Goal: Information Seeking & Learning: Learn about a topic

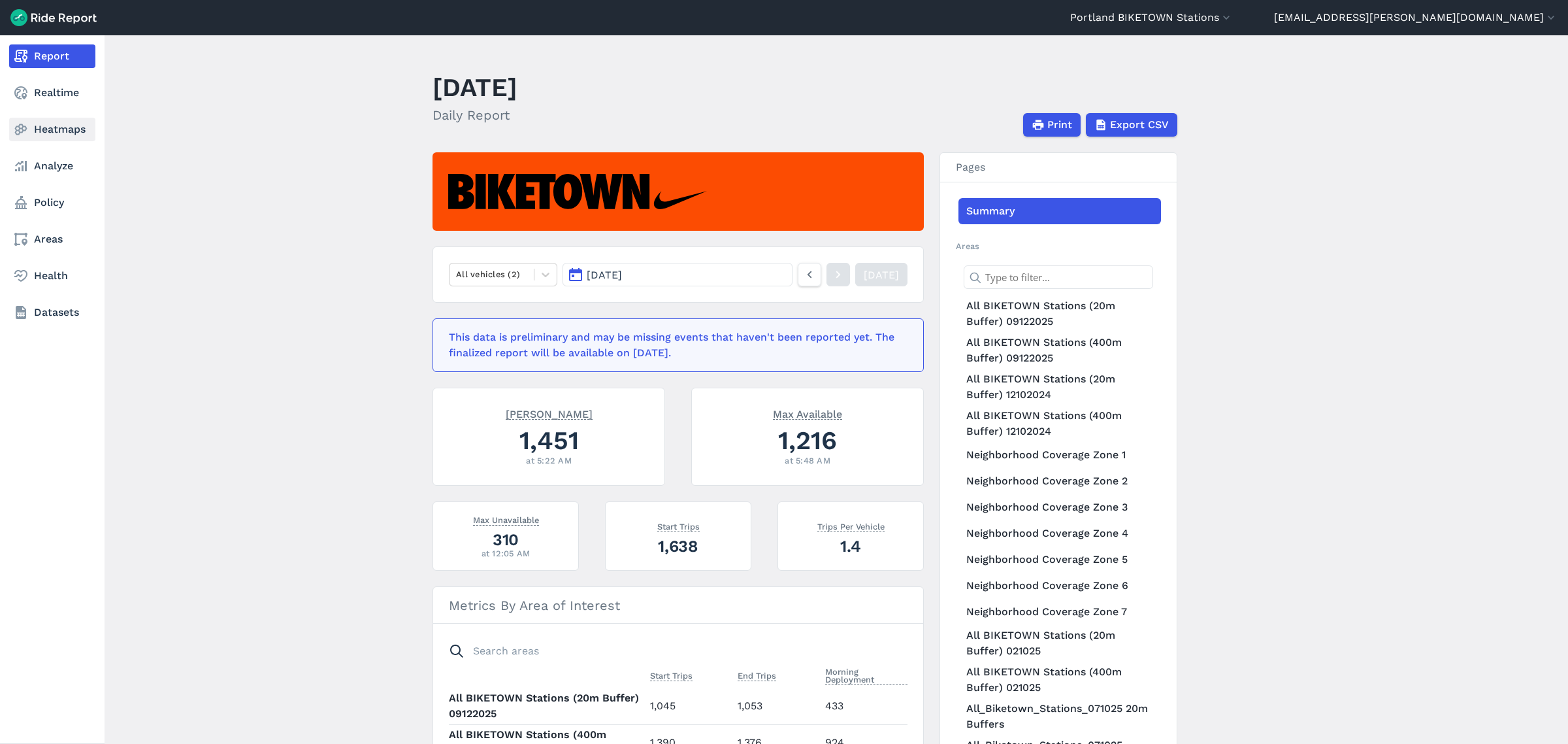
click at [36, 126] on link "Heatmaps" at bounding box center [52, 129] width 86 height 23
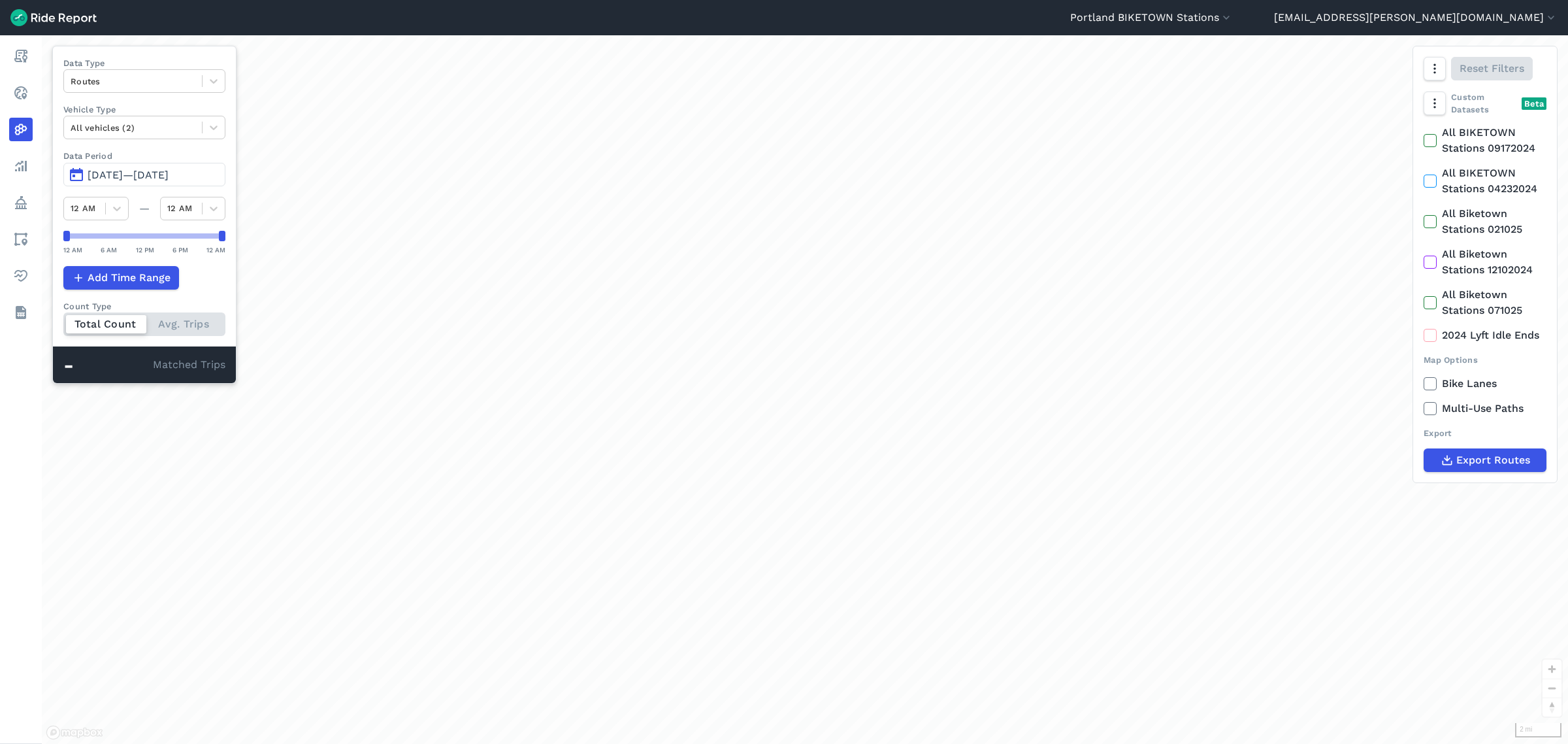
click at [1305, 7] on header "[GEOGRAPHIC_DATA] [GEOGRAPHIC_DATA] [GEOGRAPHIC_DATA] - [GEOGRAPHIC_DATA] [GEOG…" at bounding box center [784, 17] width 1568 height 35
click at [1233, 14] on button "Portland BIKETOWN Stations" at bounding box center [1151, 17] width 162 height 15
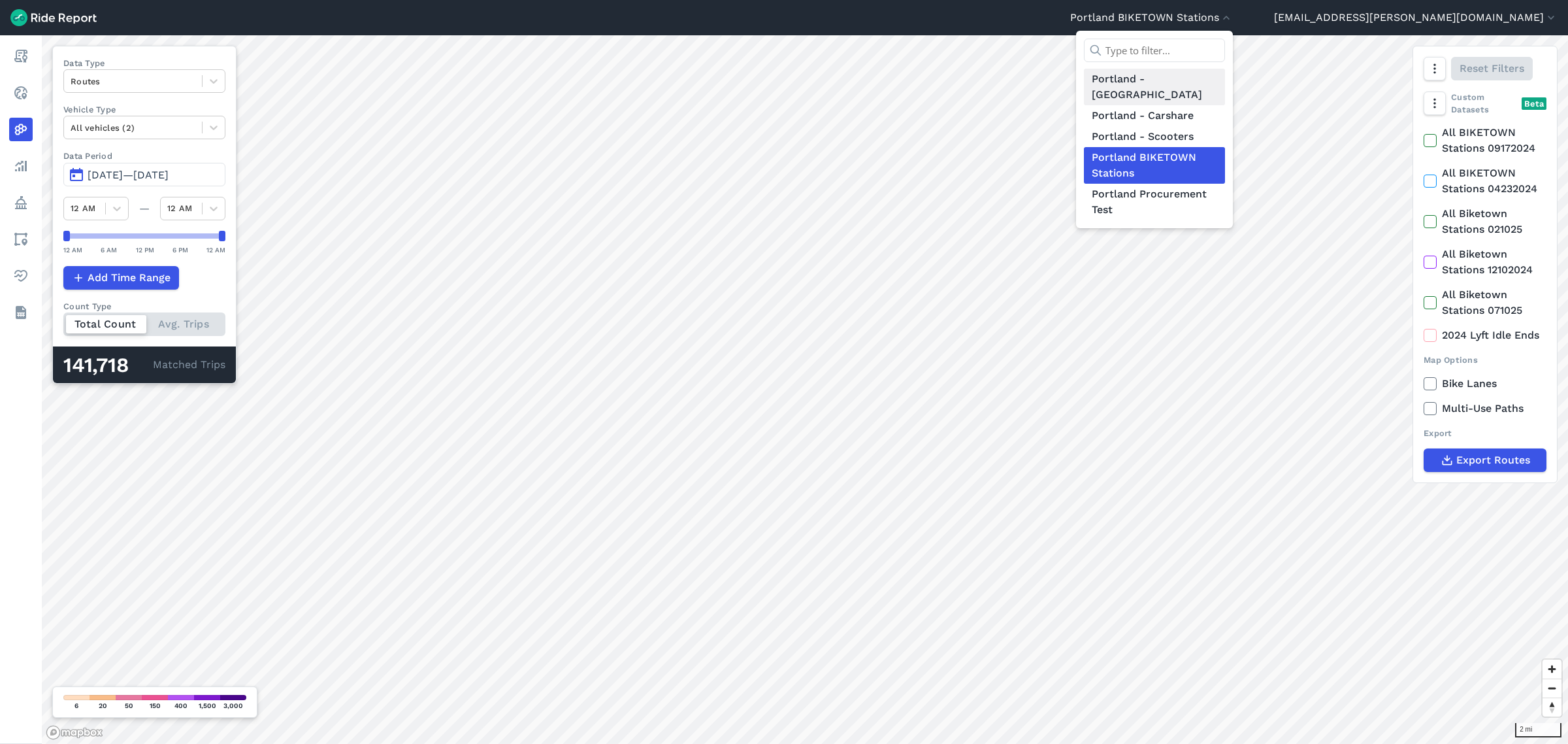
click at [1225, 82] on link "Portland - [GEOGRAPHIC_DATA]" at bounding box center [1155, 87] width 141 height 37
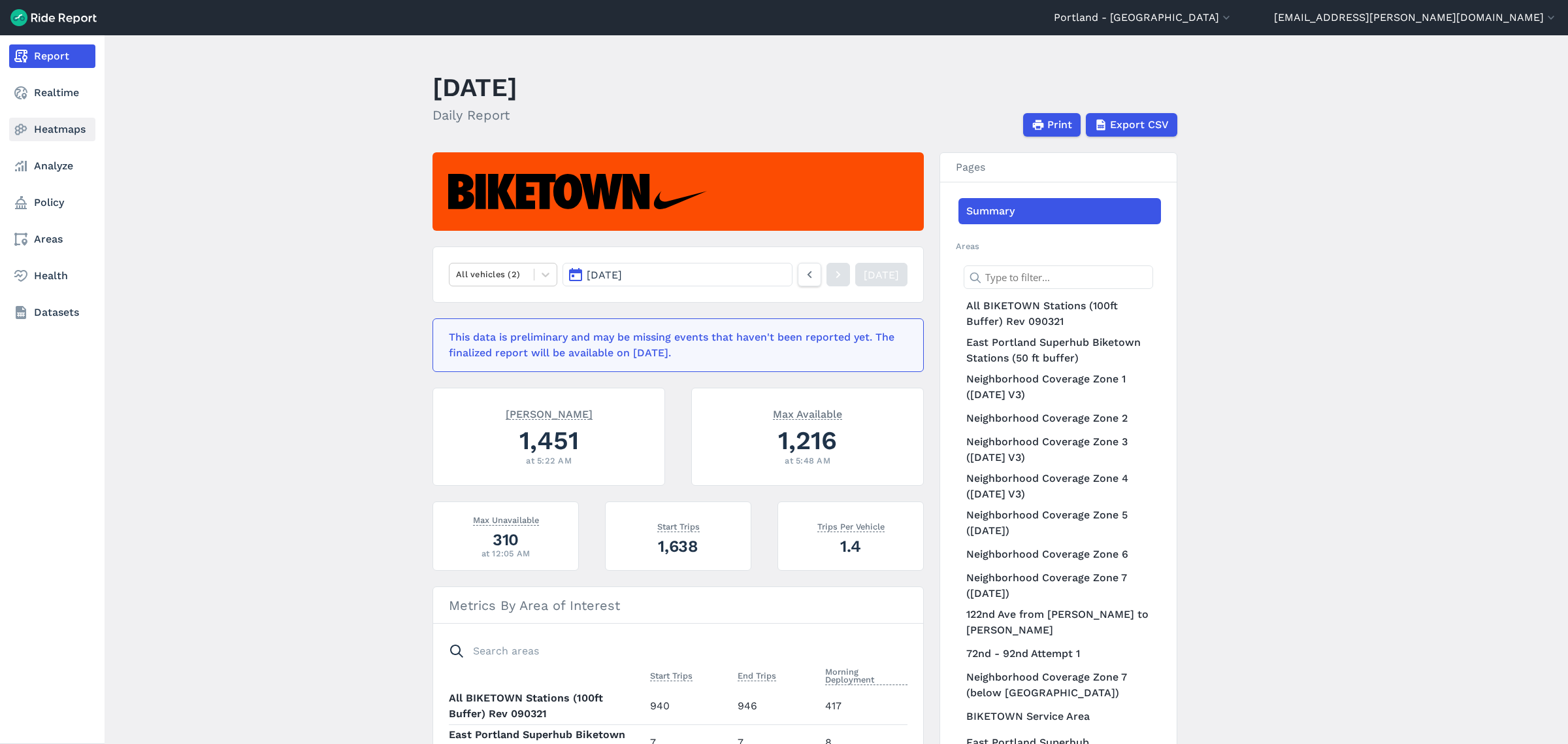
click at [53, 123] on link "Heatmaps" at bounding box center [52, 129] width 86 height 23
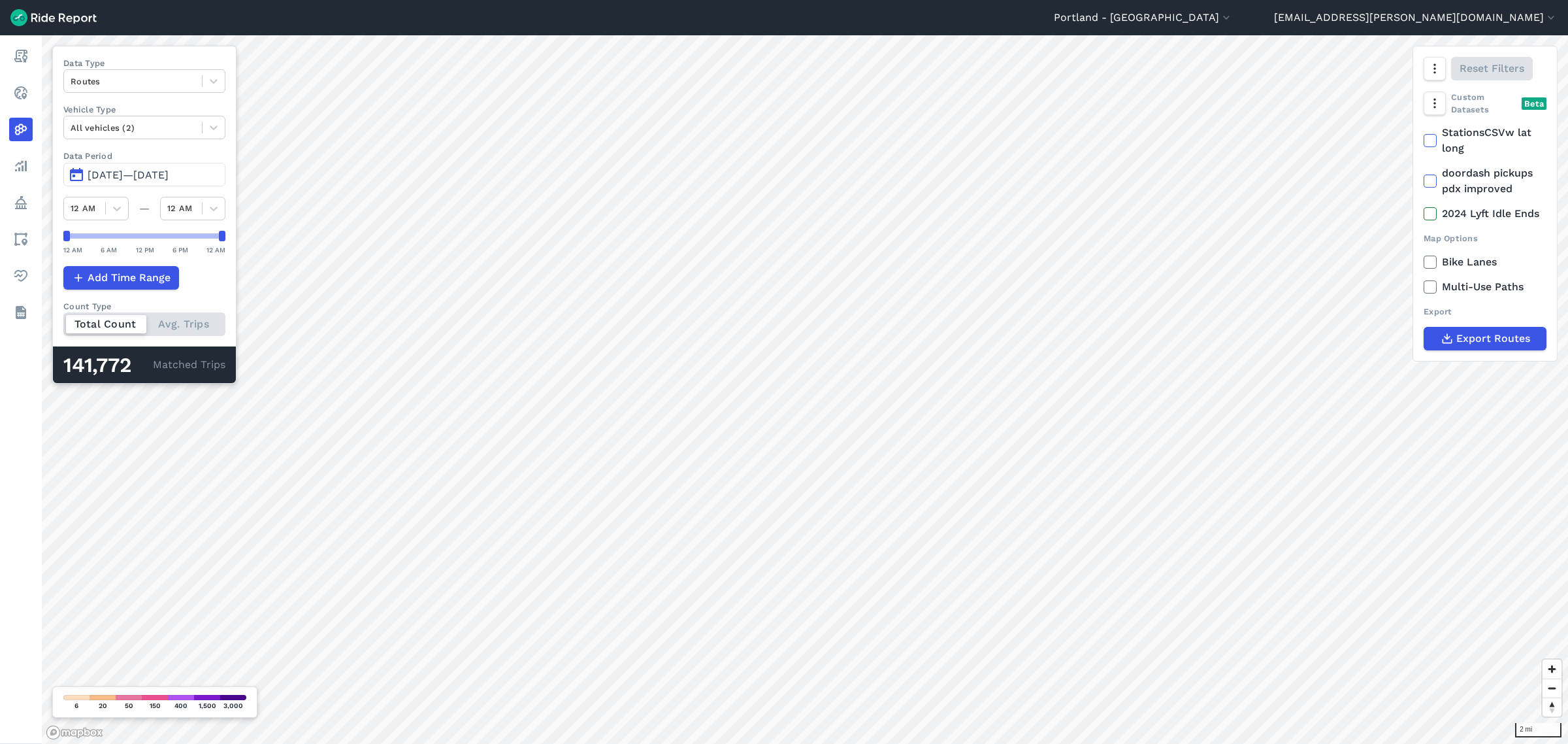
click at [156, 184] on button "[DATE]—[DATE]" at bounding box center [144, 174] width 162 height 23
click at [168, 181] on span "[DATE]—[DATE]" at bounding box center [128, 175] width 81 height 12
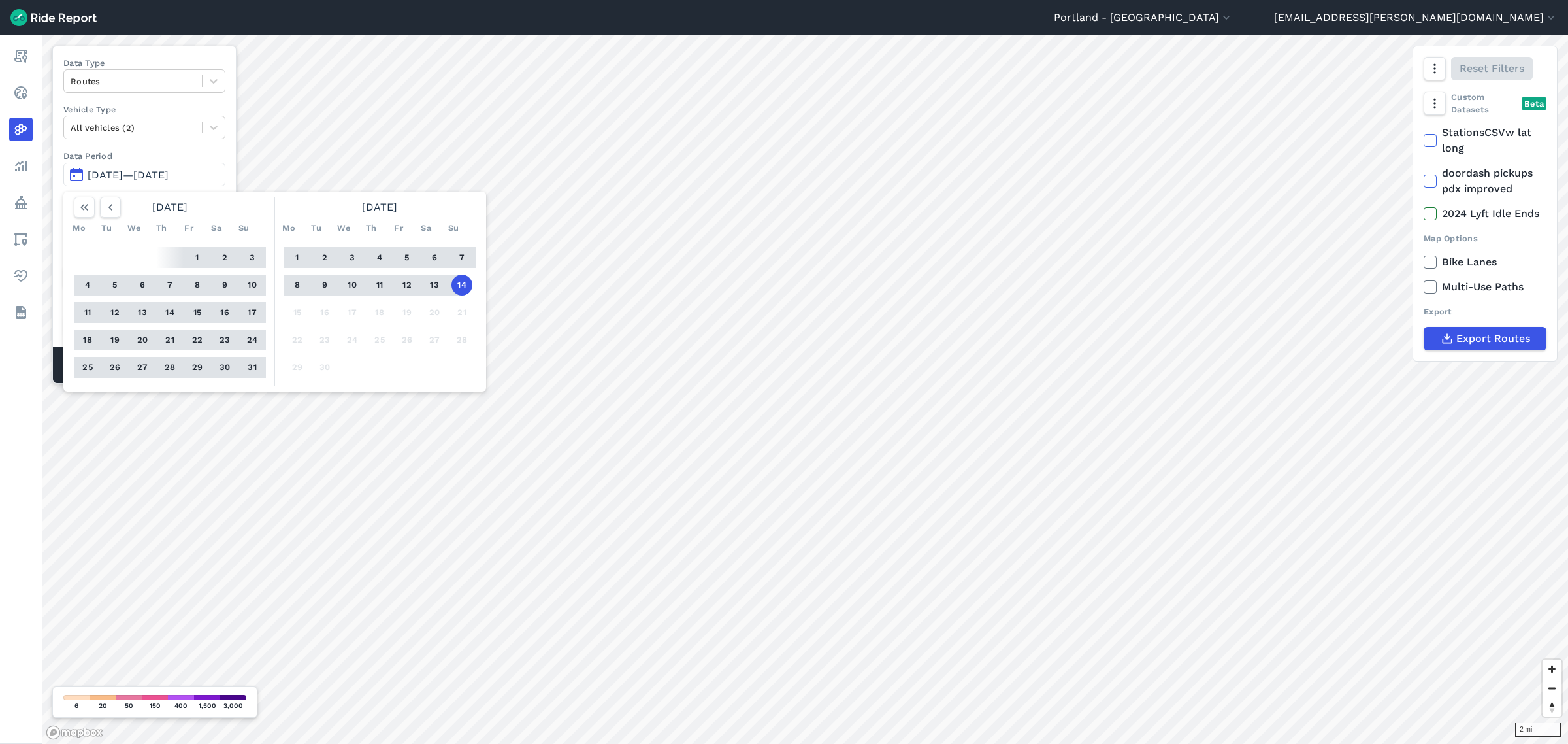
click at [464, 285] on button "14" at bounding box center [462, 285] width 21 height 21
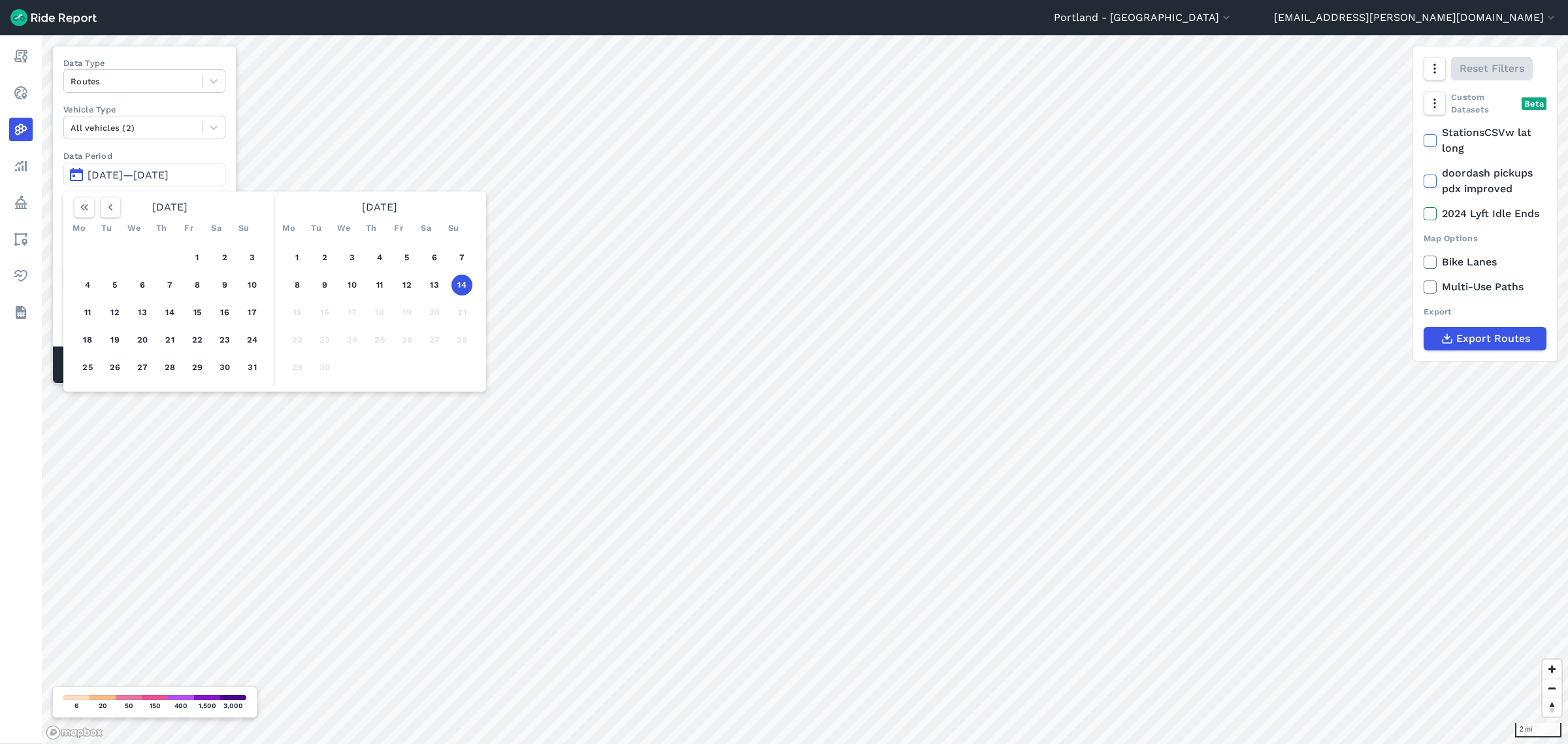
click at [464, 285] on button "14" at bounding box center [462, 285] width 21 height 21
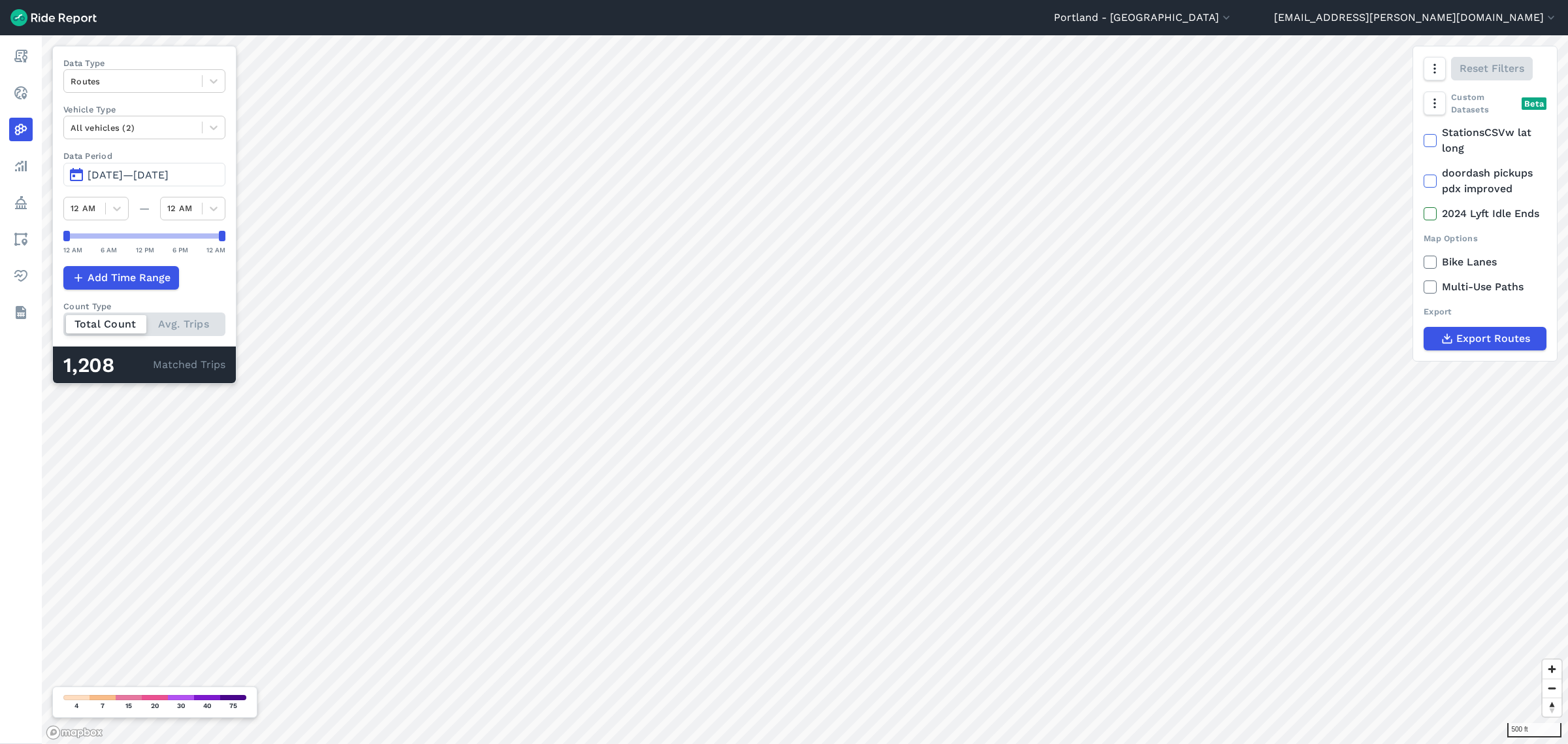
click at [168, 170] on span "[DATE]—[DATE]" at bounding box center [128, 175] width 81 height 12
click at [155, 167] on button "[DATE]—[DATE]" at bounding box center [144, 174] width 162 height 23
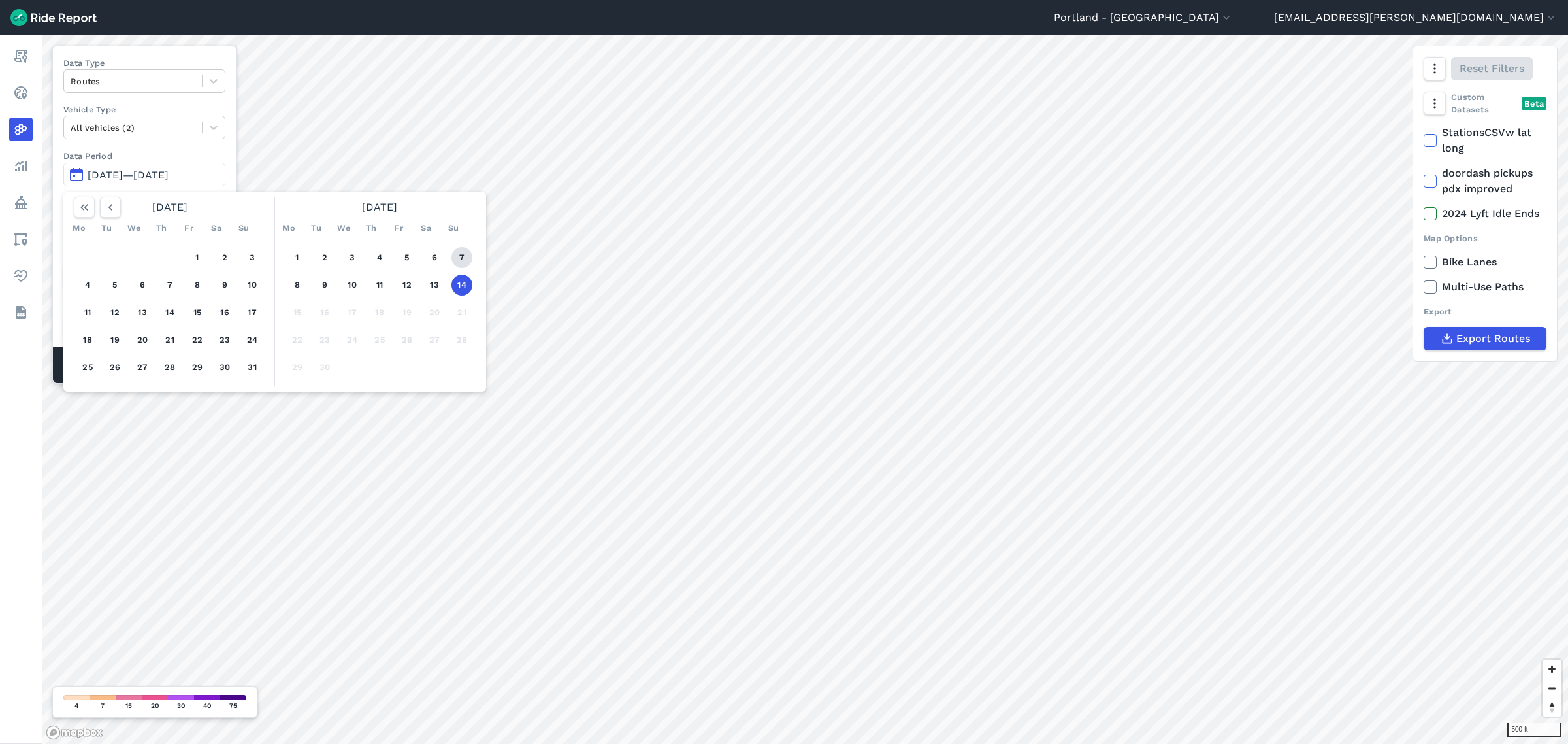
click at [462, 261] on button "7" at bounding box center [462, 257] width 21 height 21
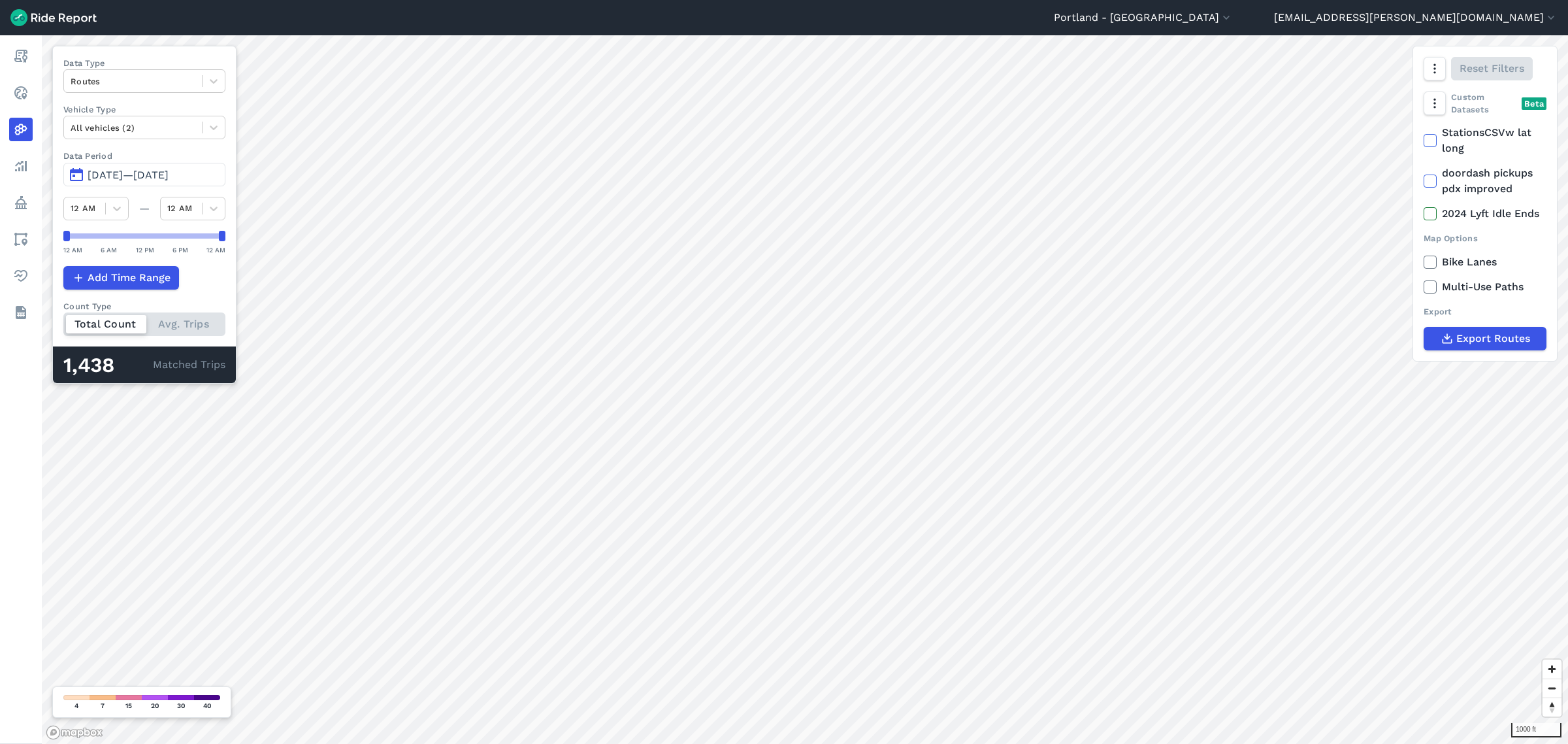
click at [145, 175] on span "[DATE]—[DATE]" at bounding box center [128, 175] width 81 height 12
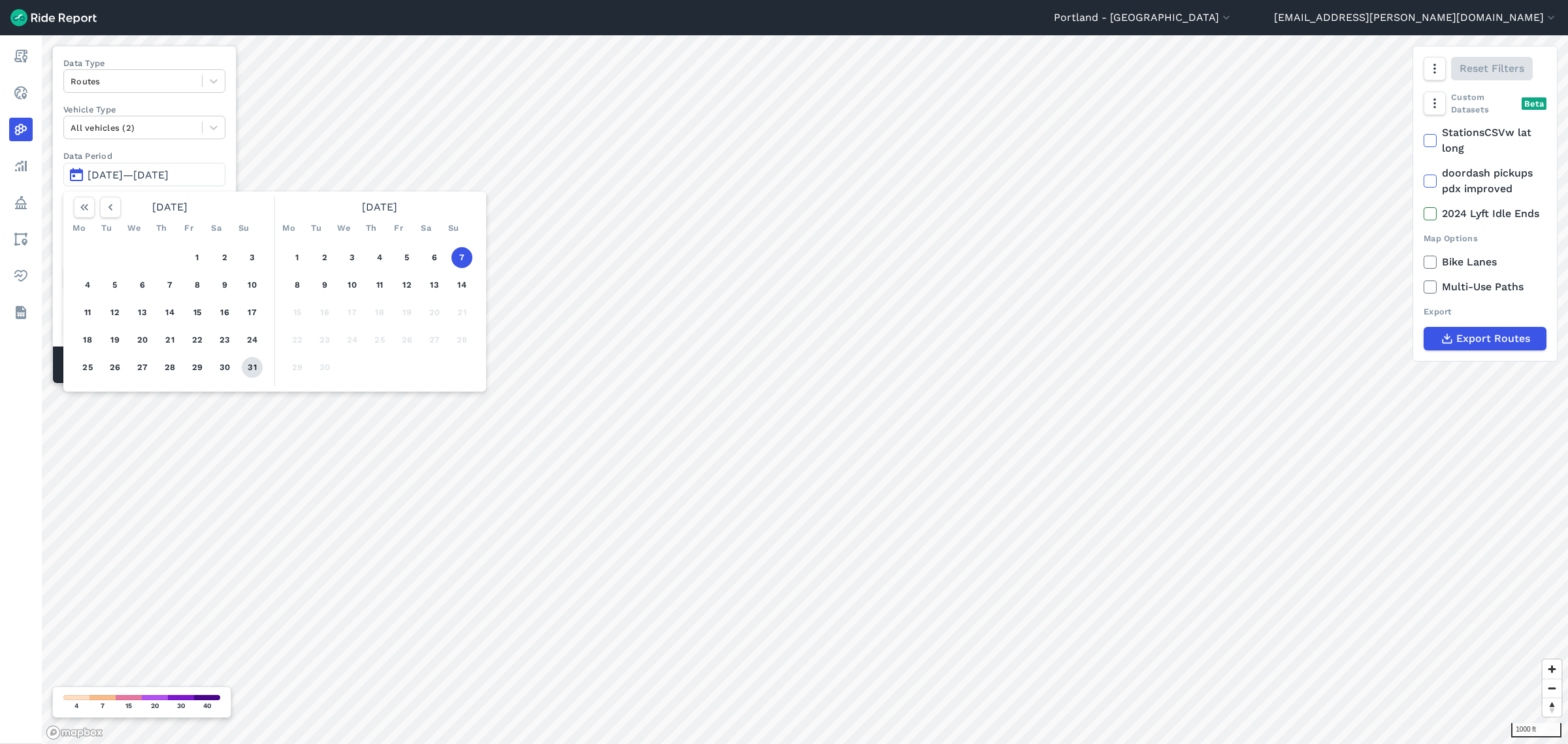
click at [249, 363] on button "31" at bounding box center [252, 367] width 21 height 21
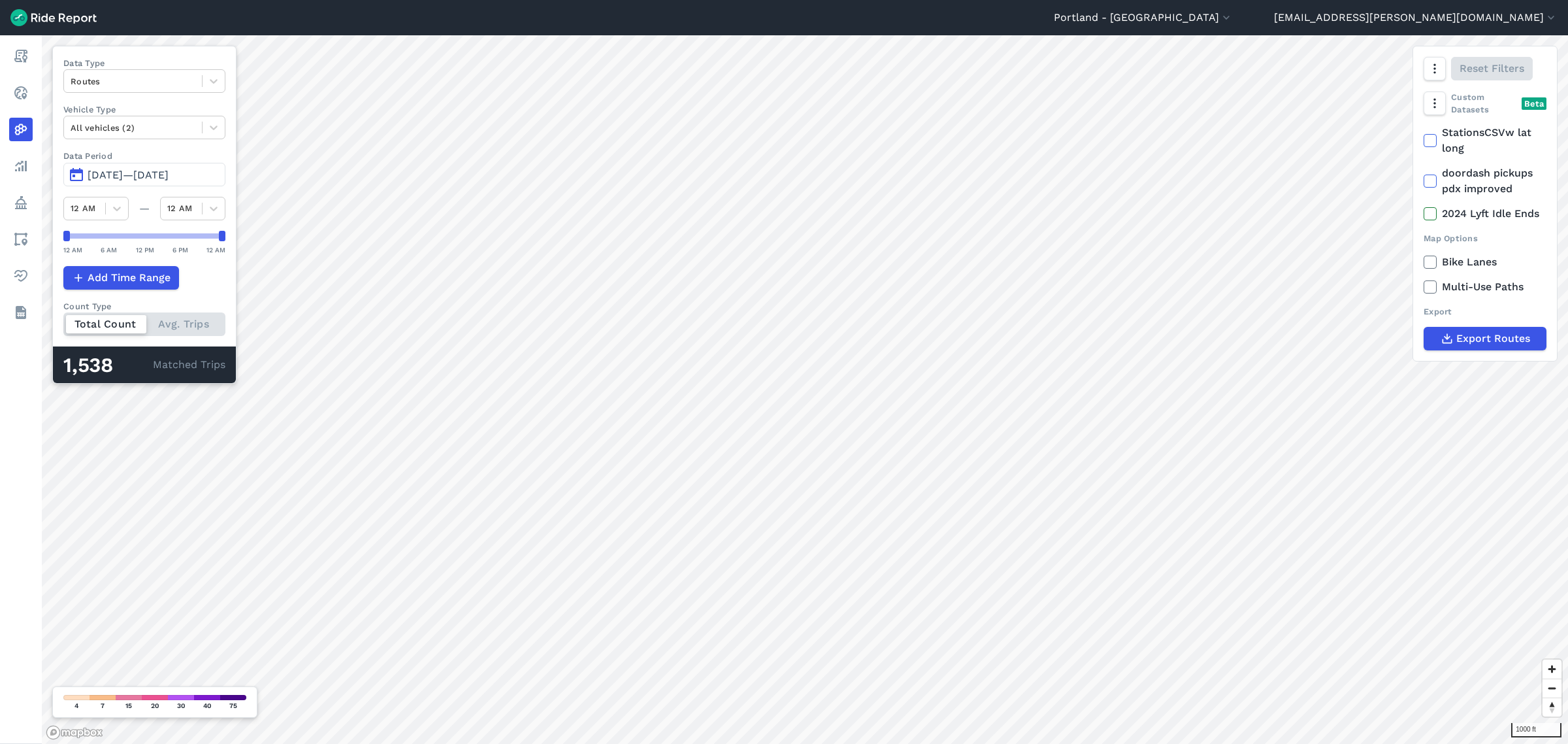
click at [168, 177] on span "[DATE]—[DATE]" at bounding box center [128, 175] width 81 height 12
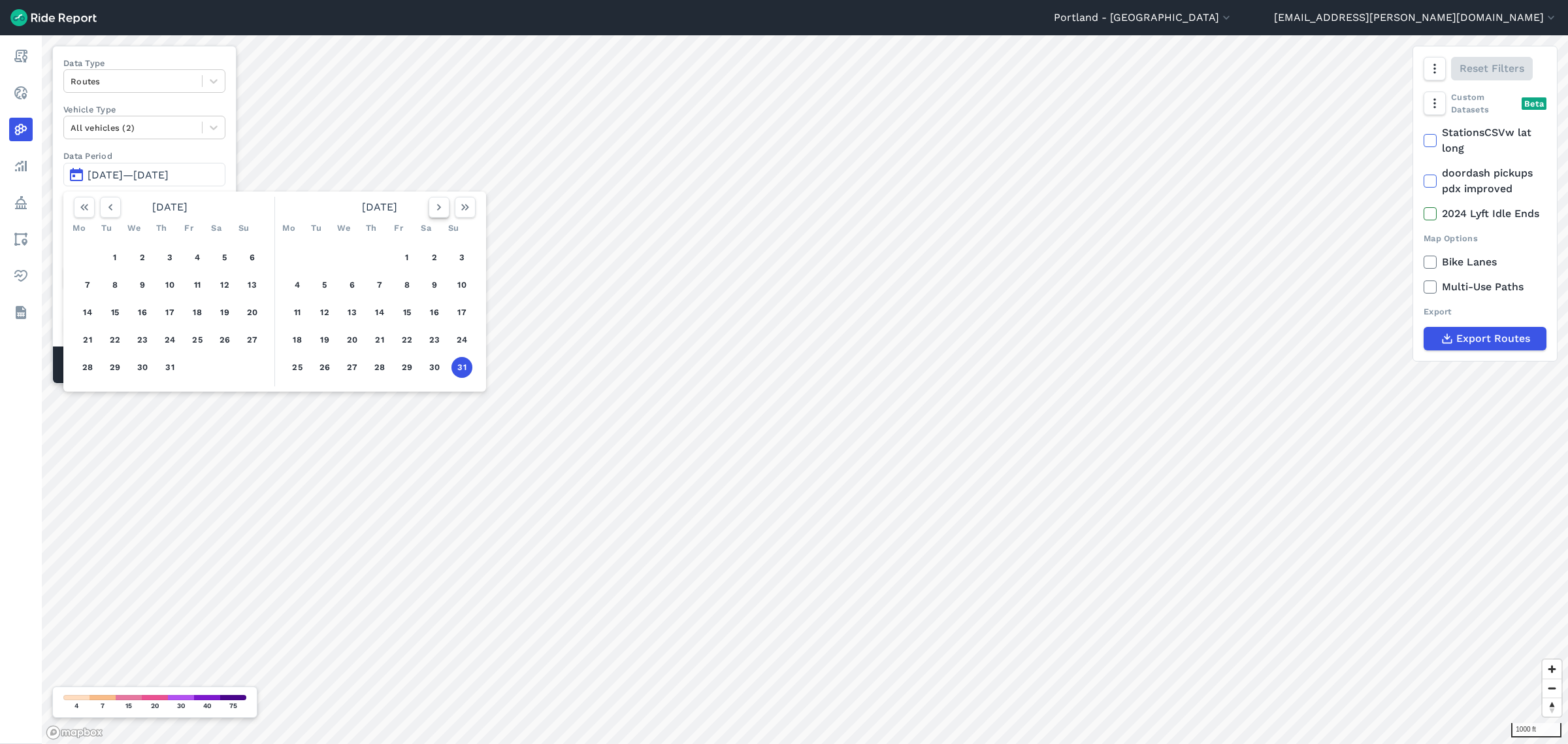
click at [439, 206] on use "button" at bounding box center [438, 207] width 4 height 7
click at [458, 258] on button "7" at bounding box center [462, 257] width 21 height 21
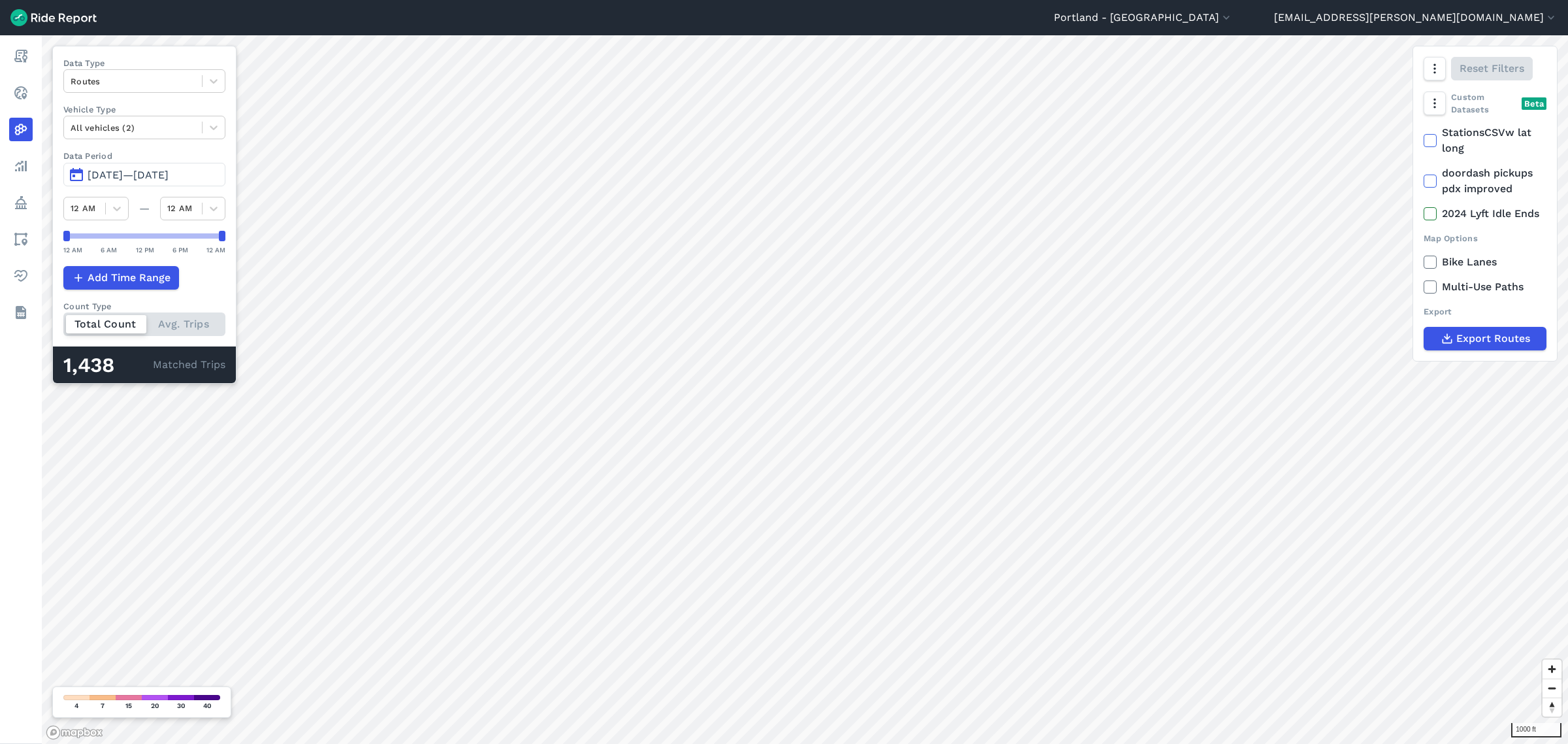
click at [168, 178] on span "[DATE]—[DATE]" at bounding box center [128, 175] width 81 height 12
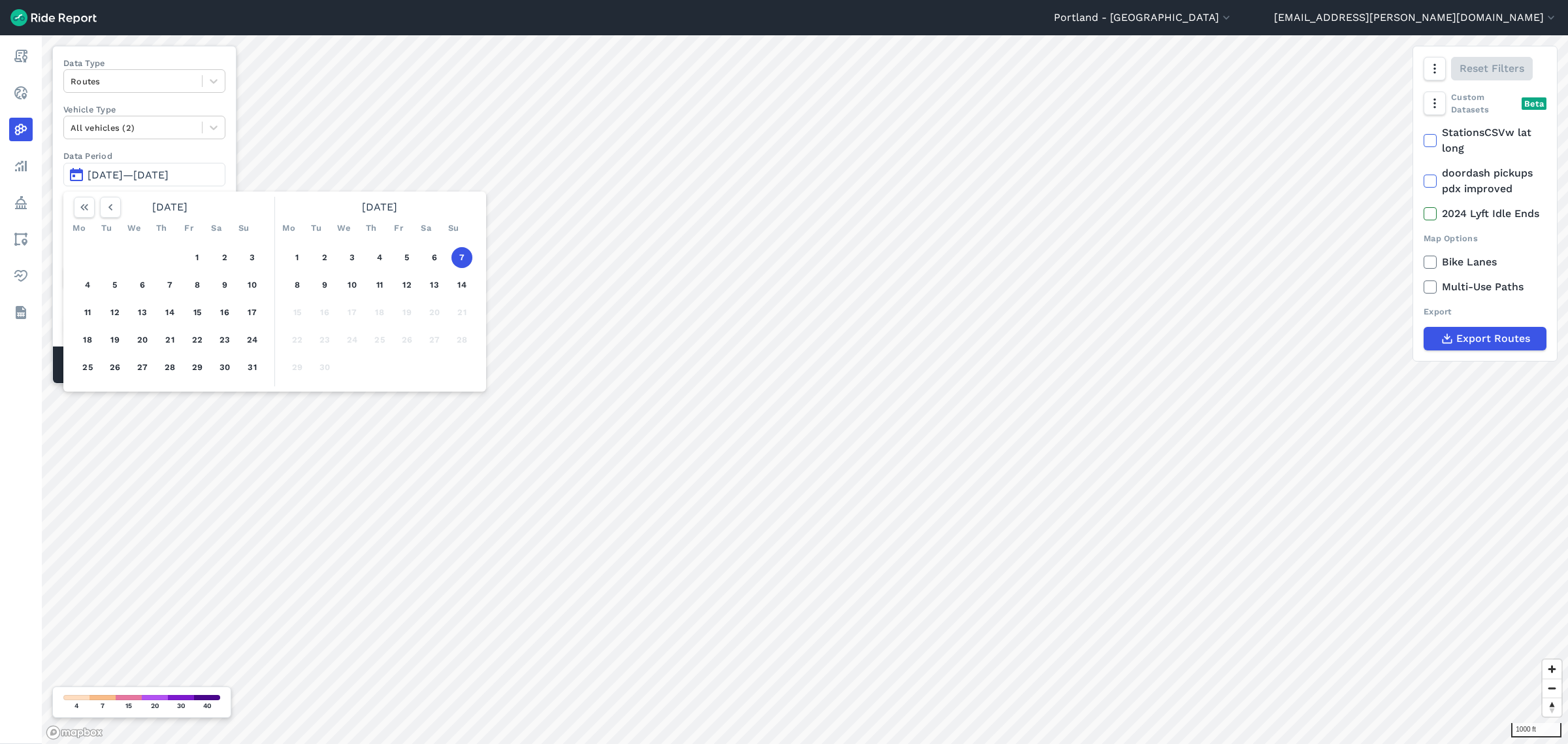
click at [453, 274] on div "1 2 3 4 5 6 7 8 9 10 11 12 13 14 15 16 17 18 19 20 21 22 23 24 25 26 27 28 29 30" at bounding box center [380, 312] width 203 height 148
click at [459, 280] on button "14" at bounding box center [462, 285] width 21 height 21
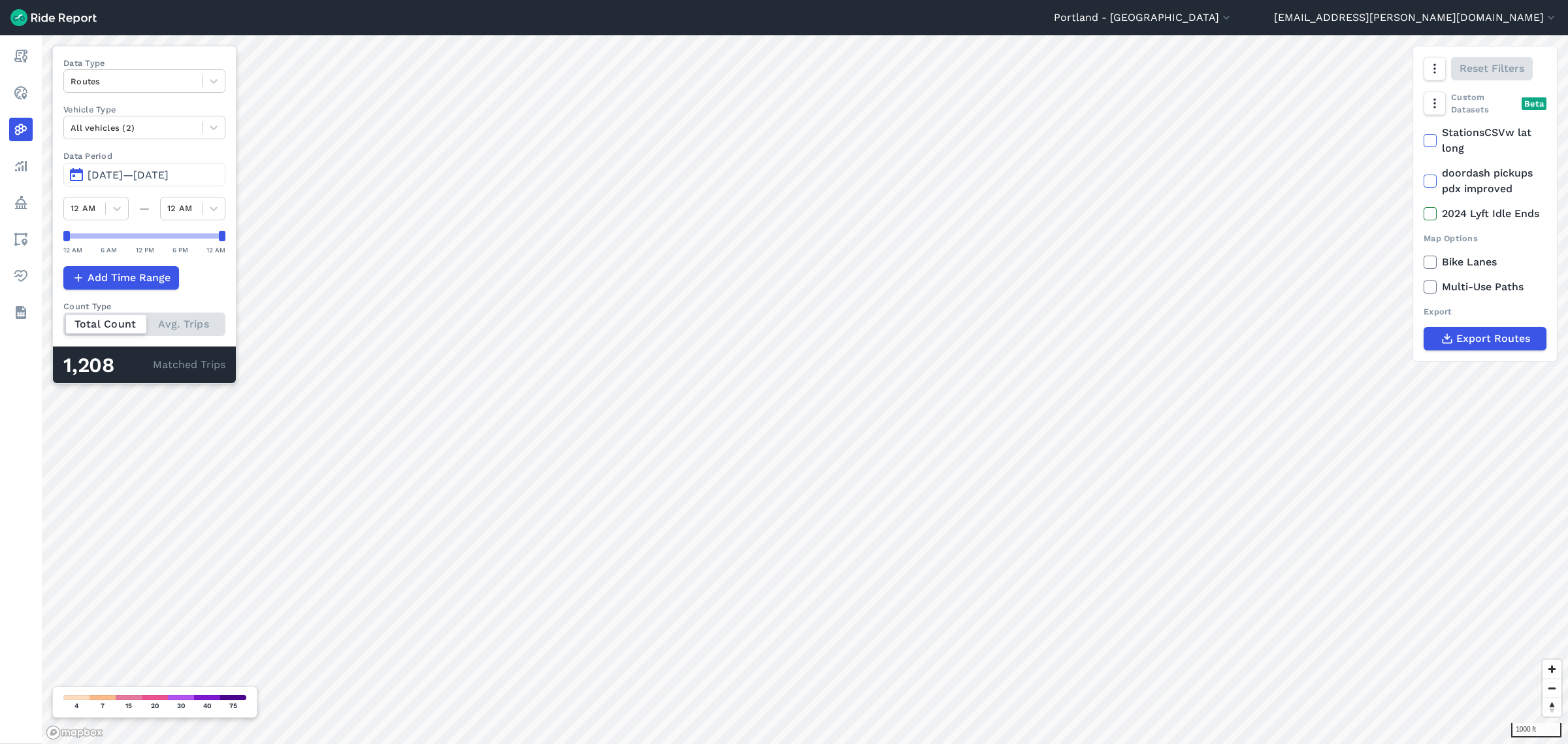
click at [183, 325] on div "Total Count Avg. Trips" at bounding box center [144, 323] width 162 height 23
click at [64, 321] on input "Count Type Total Count Avg. Trips" at bounding box center [64, 317] width 0 height 9
click at [89, 325] on div "Total Count Avg. Trips" at bounding box center [144, 323] width 162 height 23
click at [64, 321] on input "Count Type Total Count Avg. Trips" at bounding box center [64, 317] width 0 height 9
click at [168, 177] on span "[DATE]—[DATE]" at bounding box center [128, 175] width 81 height 12
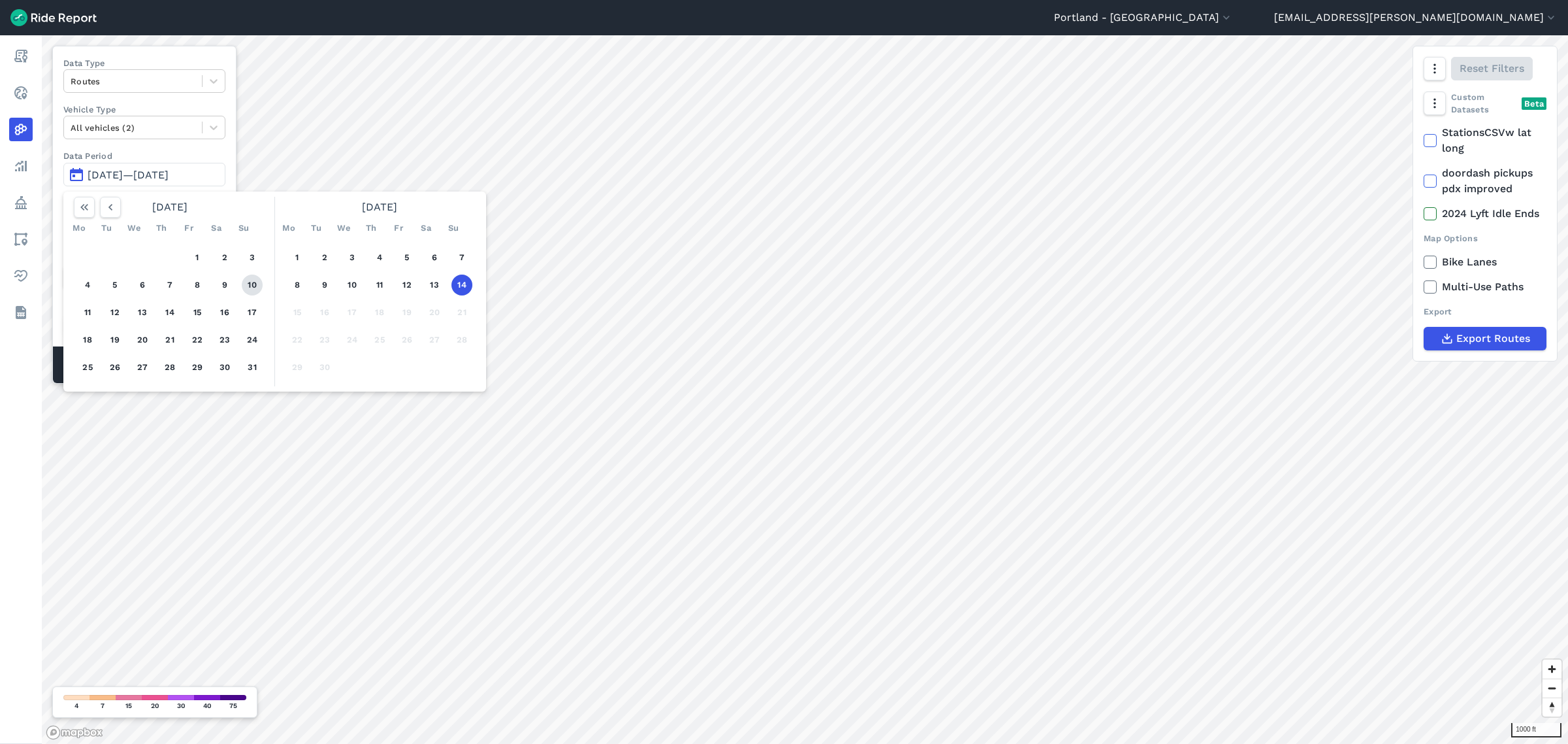
click at [255, 286] on button "10" at bounding box center [252, 285] width 21 height 21
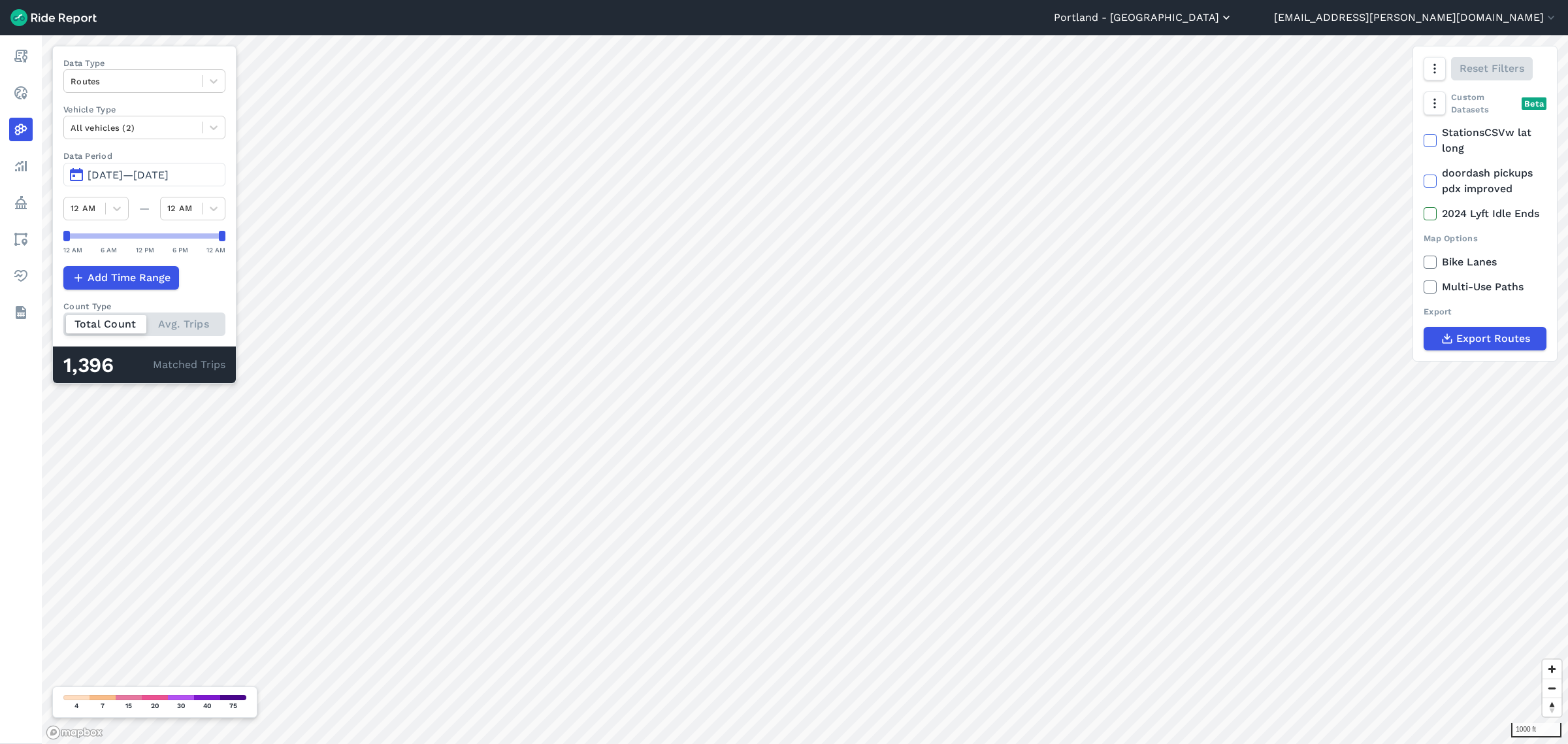
click at [1222, 11] on button "Portland - [GEOGRAPHIC_DATA]" at bounding box center [1143, 17] width 179 height 15
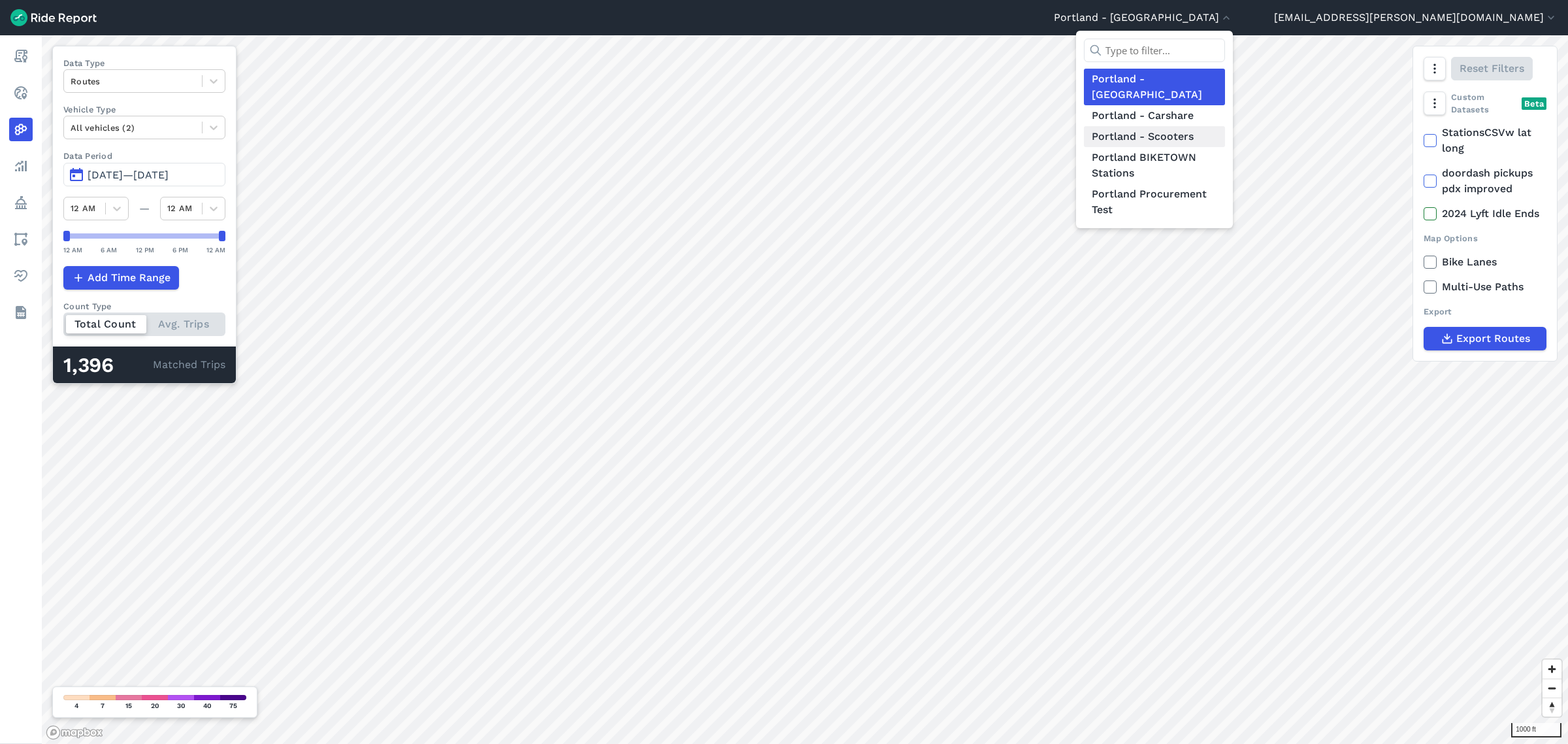
click at [1225, 126] on link "Portland - Scooters" at bounding box center [1155, 137] width 141 height 21
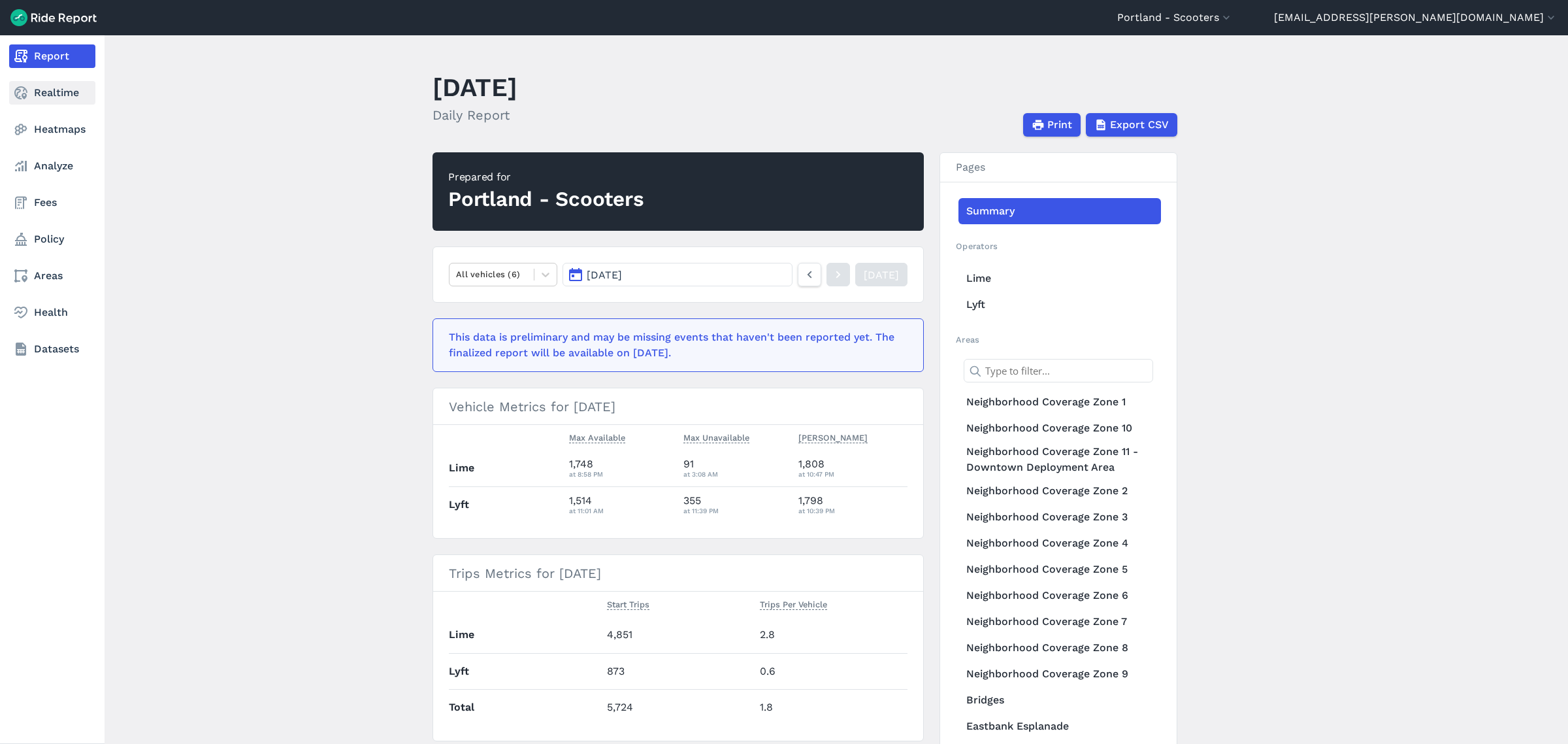
click at [18, 92] on use at bounding box center [21, 92] width 13 height 13
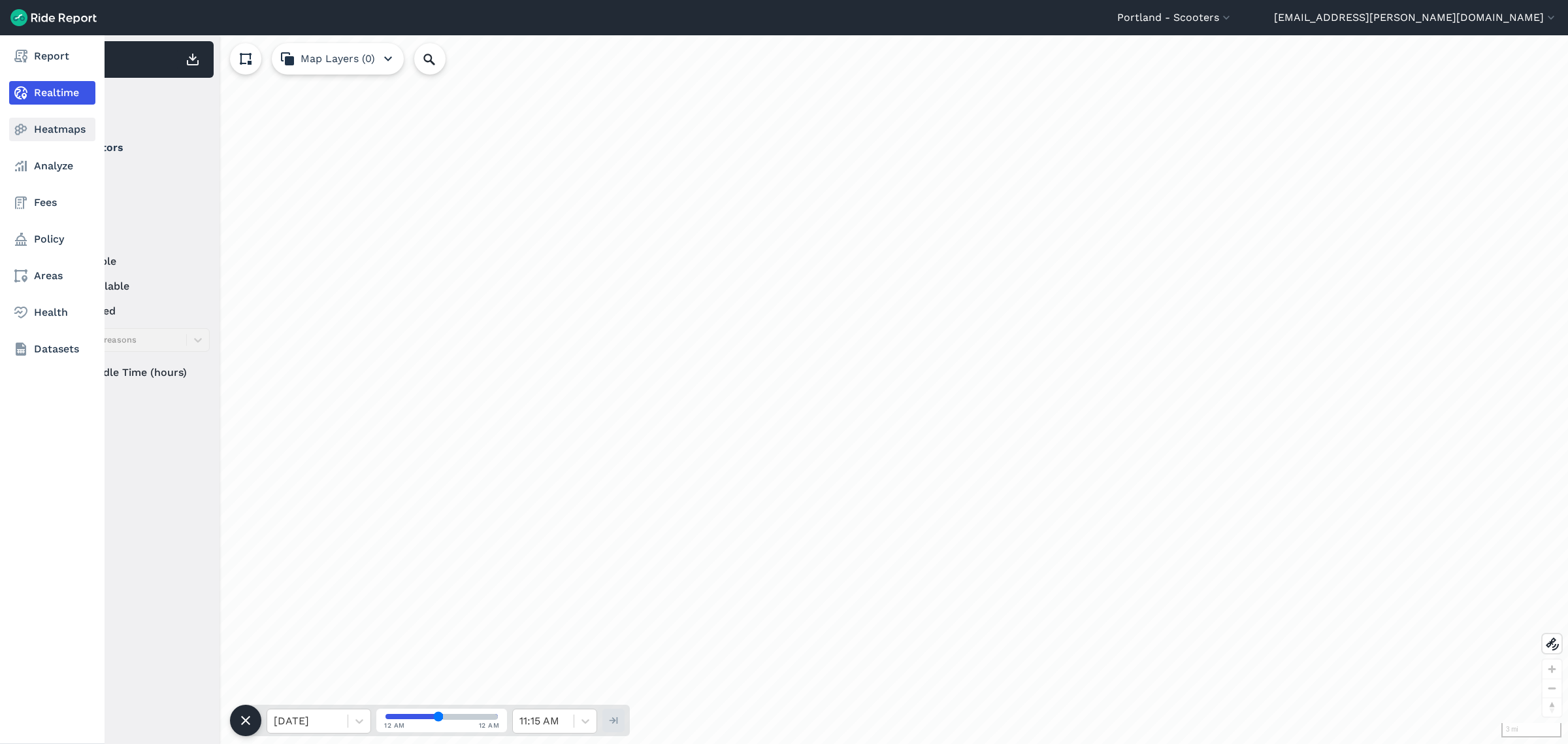
click at [51, 132] on link "Heatmaps" at bounding box center [52, 129] width 86 height 23
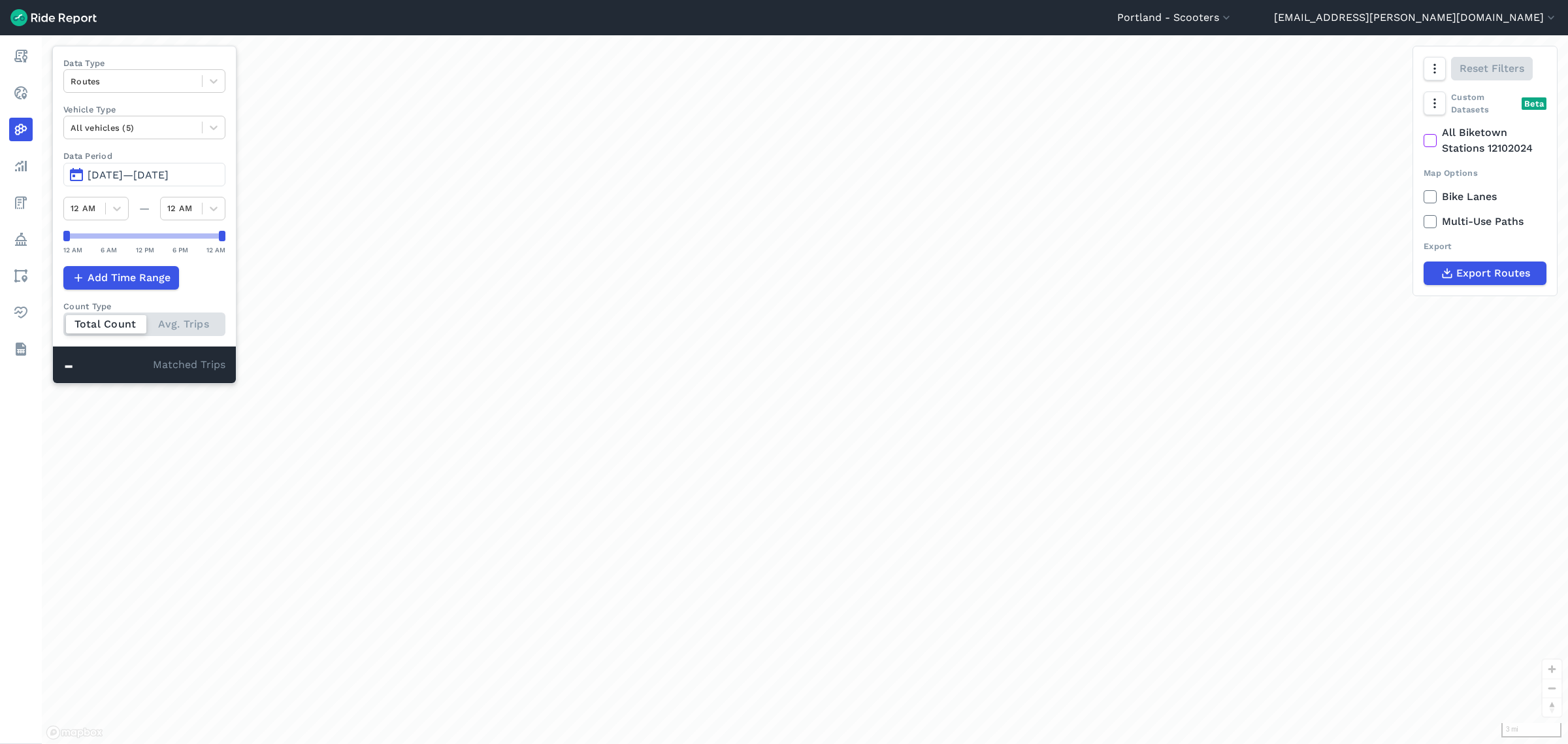
click at [168, 175] on span "[DATE]—[DATE]" at bounding box center [128, 175] width 81 height 12
click at [158, 177] on span "[DATE]—[DATE]" at bounding box center [128, 175] width 81 height 12
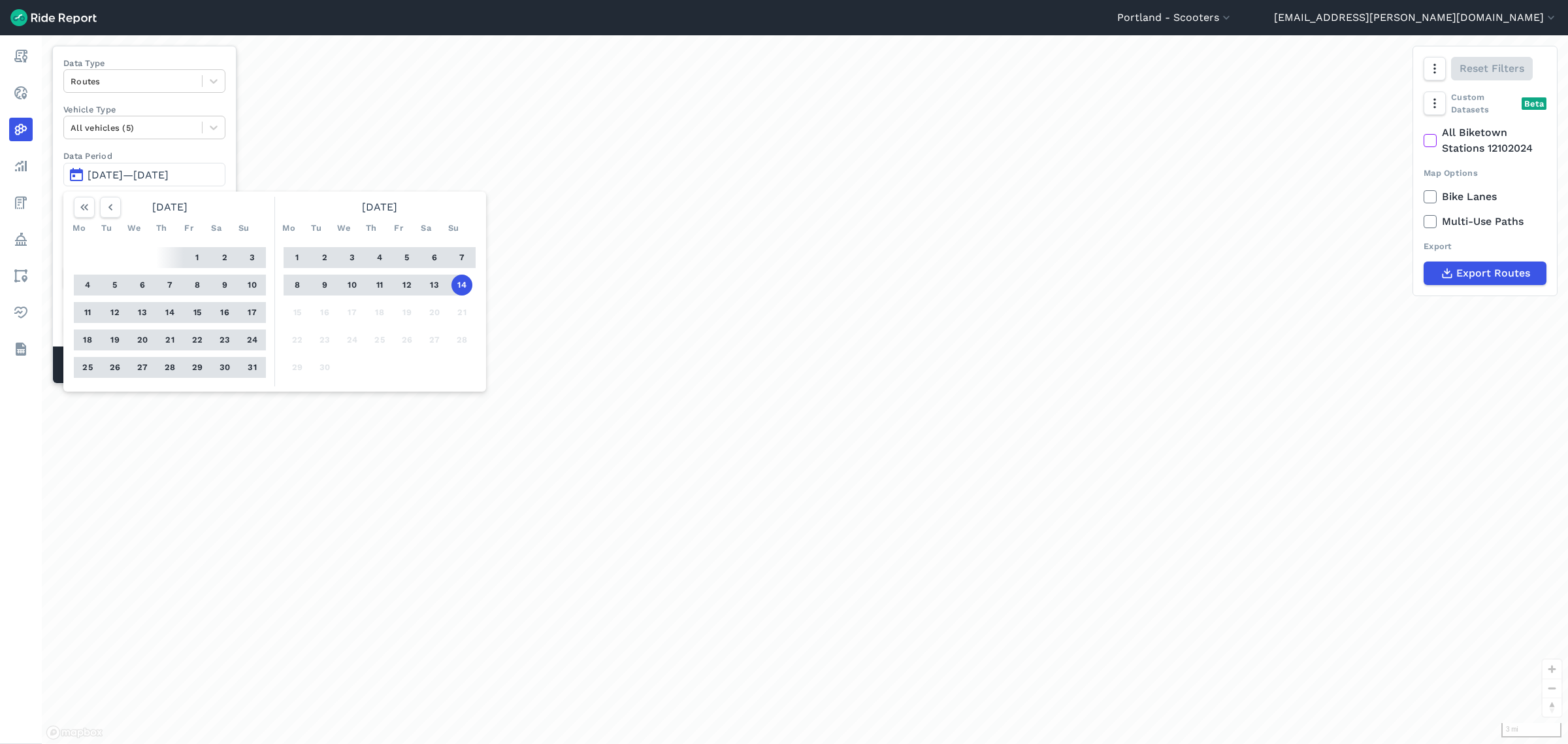
click at [456, 282] on button "14" at bounding box center [462, 285] width 21 height 21
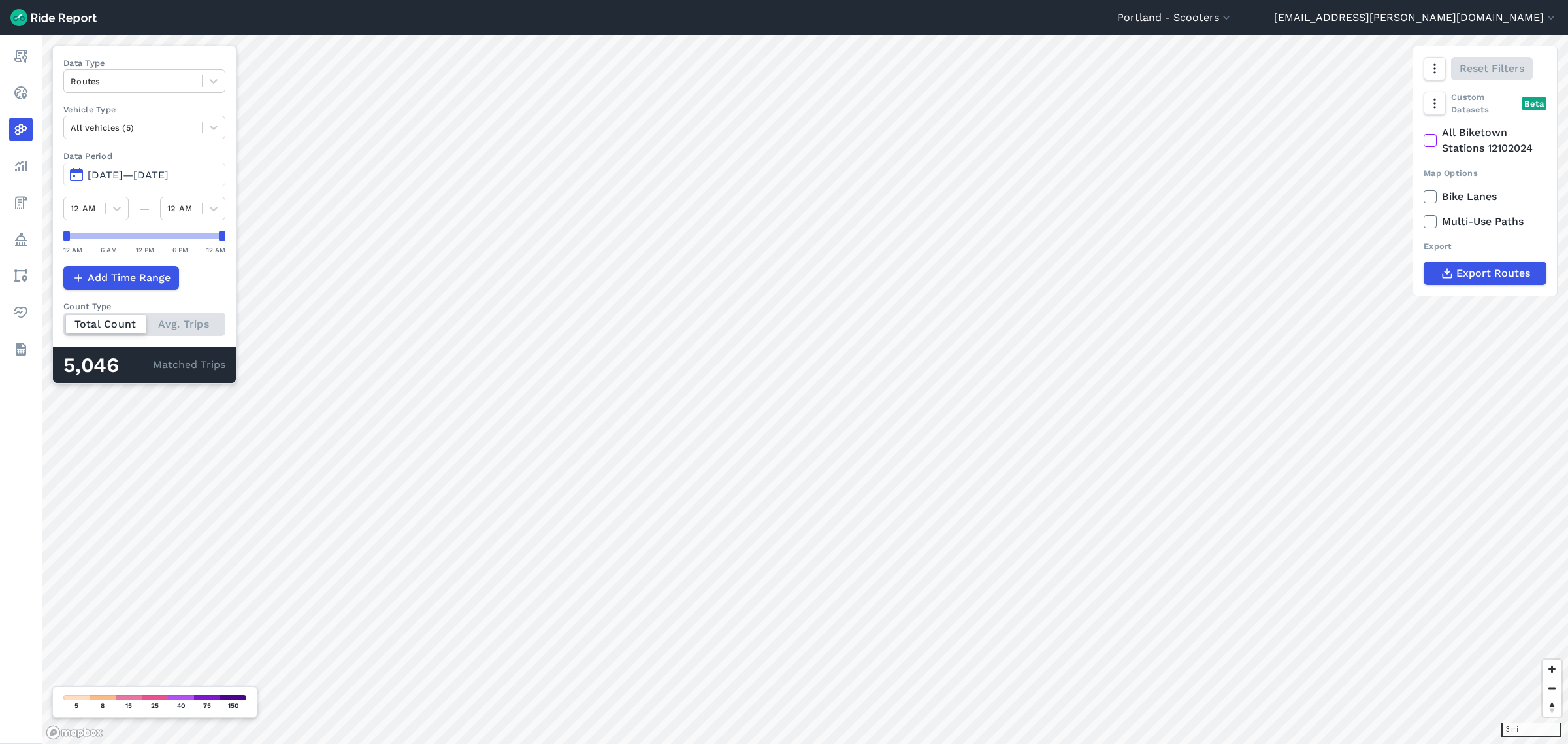
click at [168, 176] on span "[DATE]—[DATE]" at bounding box center [128, 175] width 81 height 12
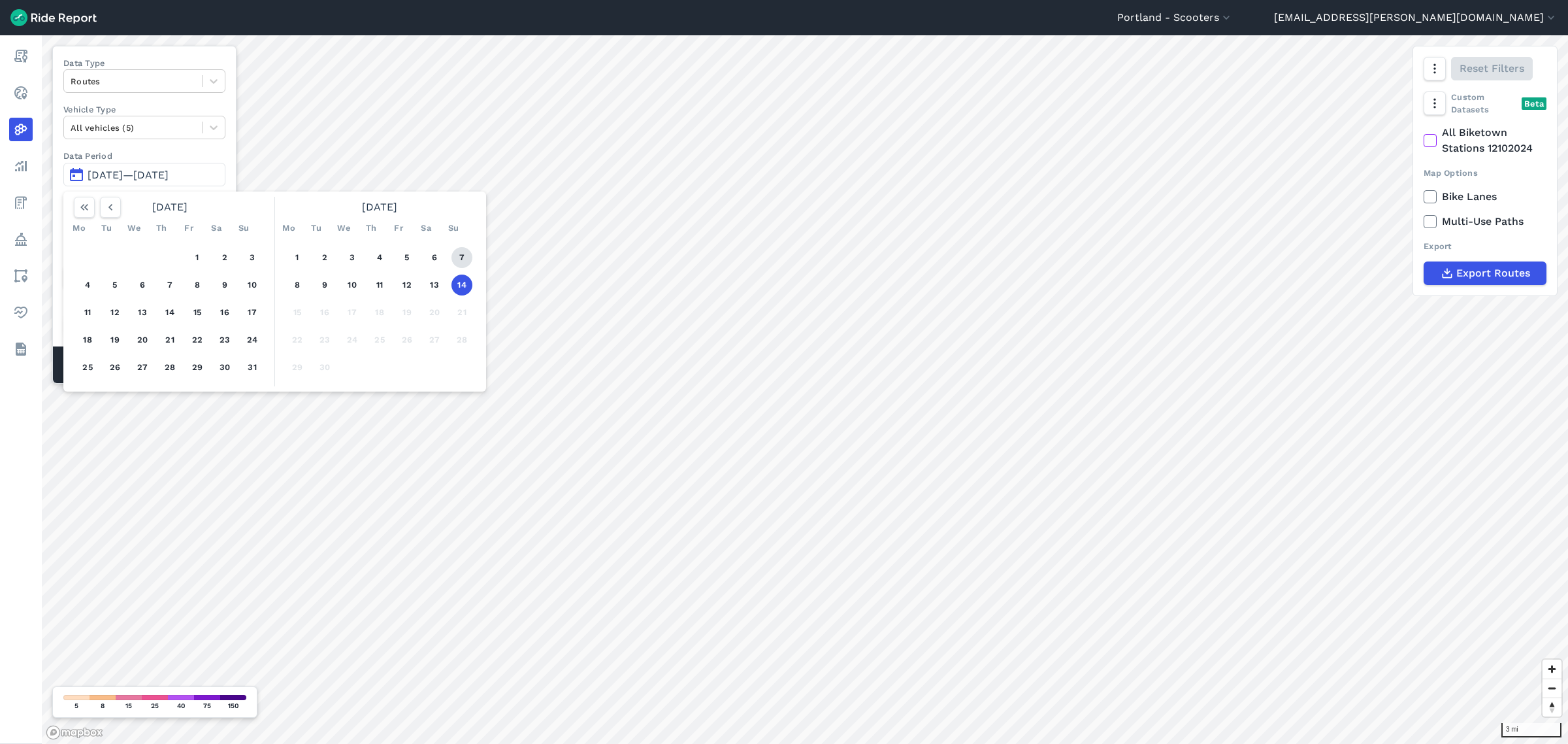
click at [458, 260] on button "7" at bounding box center [462, 257] width 21 height 21
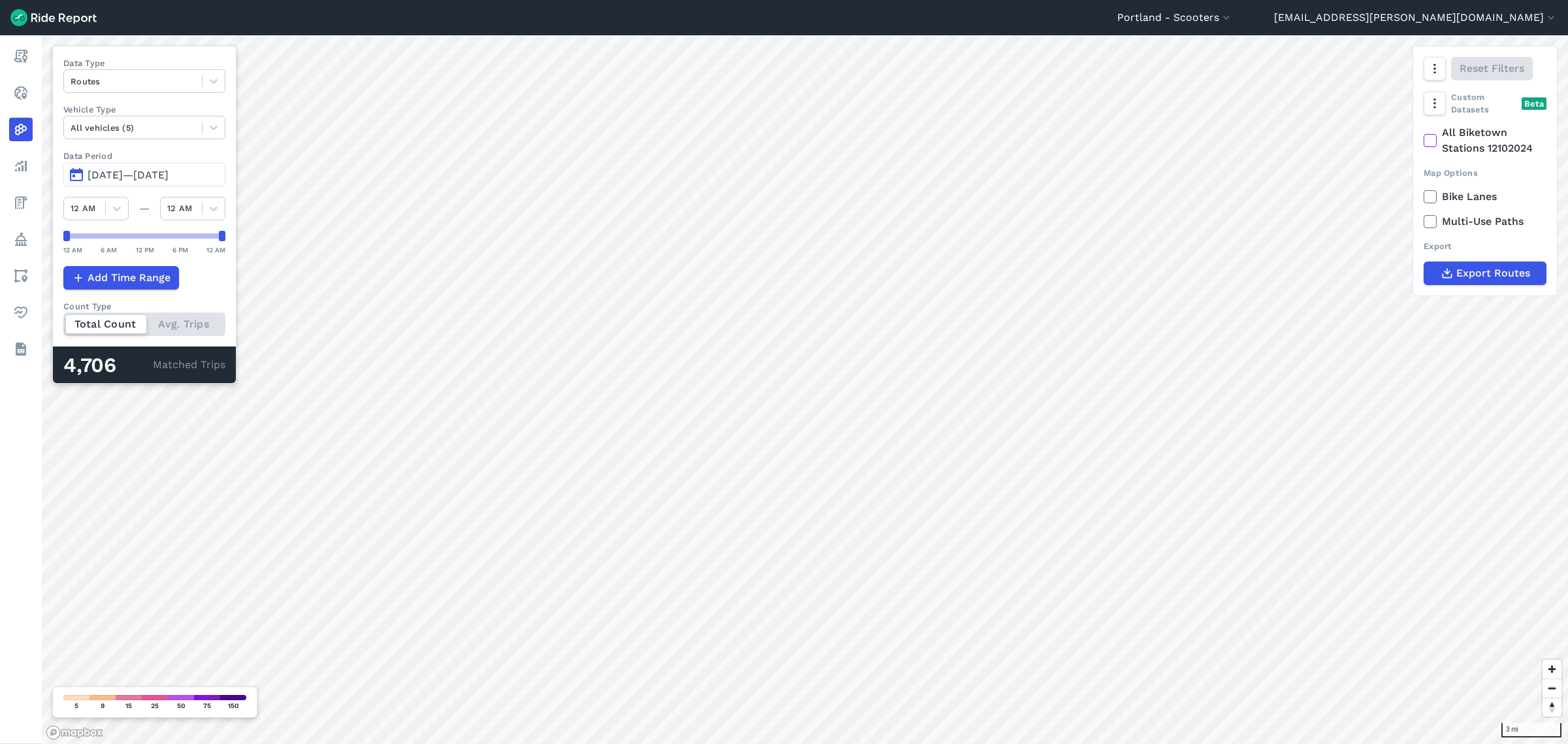
click at [192, 184] on button "[DATE]—[DATE]" at bounding box center [144, 174] width 162 height 23
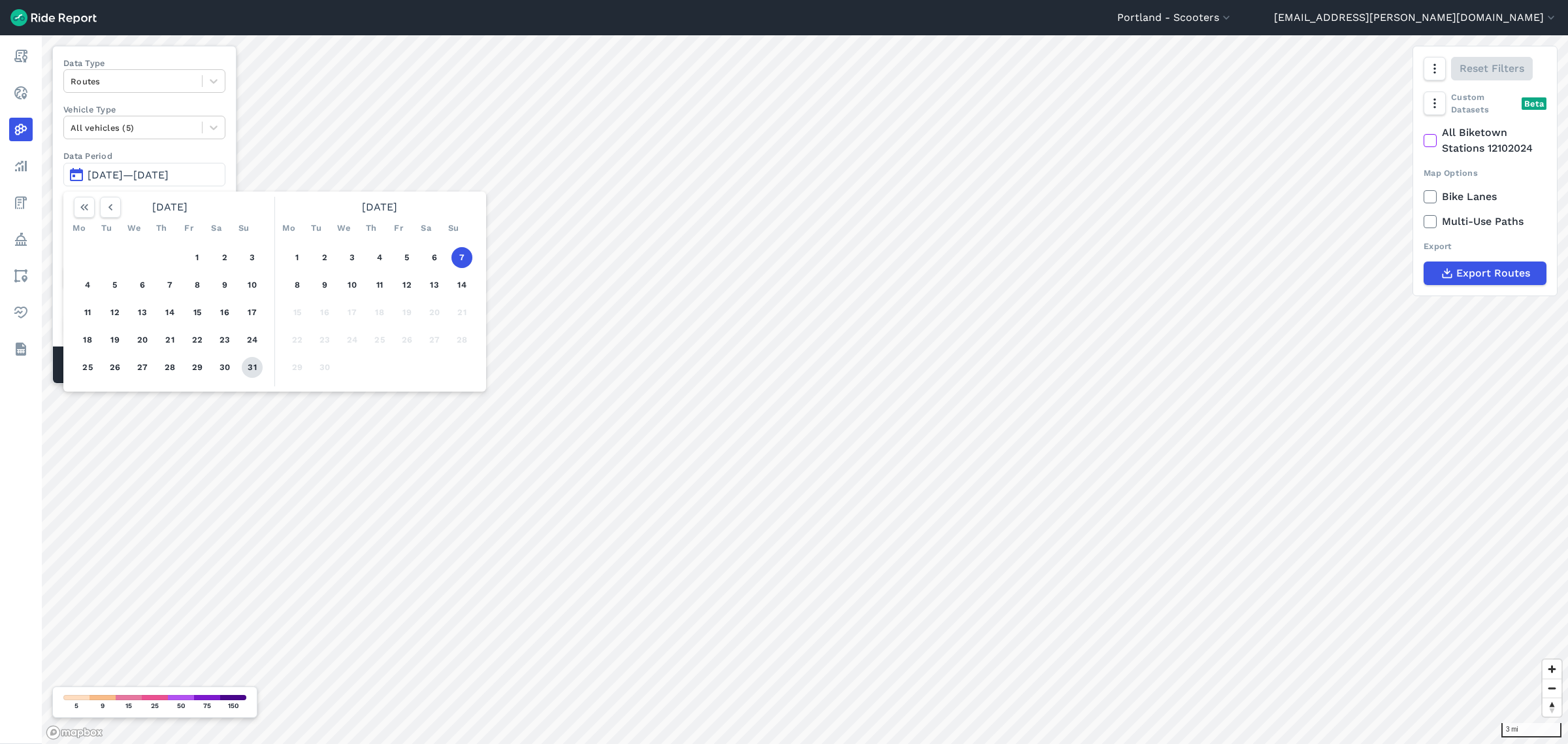
click at [252, 361] on button "31" at bounding box center [252, 367] width 21 height 21
